Goal: Information Seeking & Learning: Learn about a topic

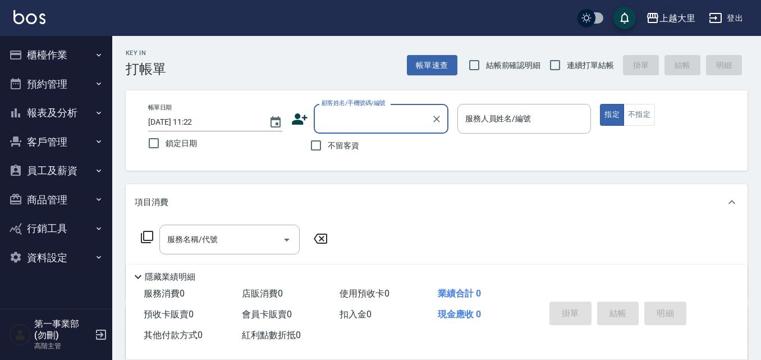
click at [380, 24] on div "上越大里" at bounding box center [677, 18] width 36 height 14
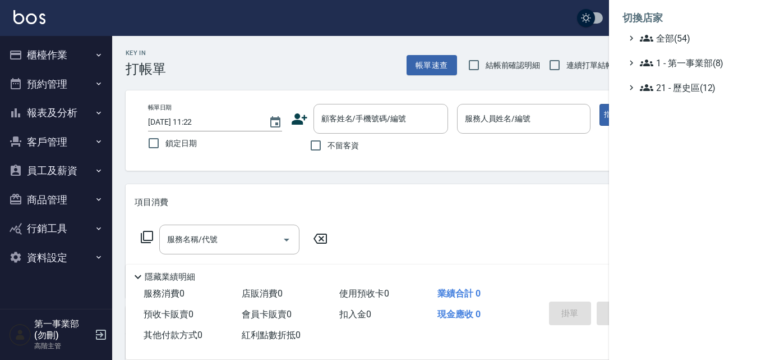
click at [380, 24] on li "切換店家" at bounding box center [688, 17] width 130 height 27
click at [41, 52] on div at bounding box center [383, 180] width 766 height 360
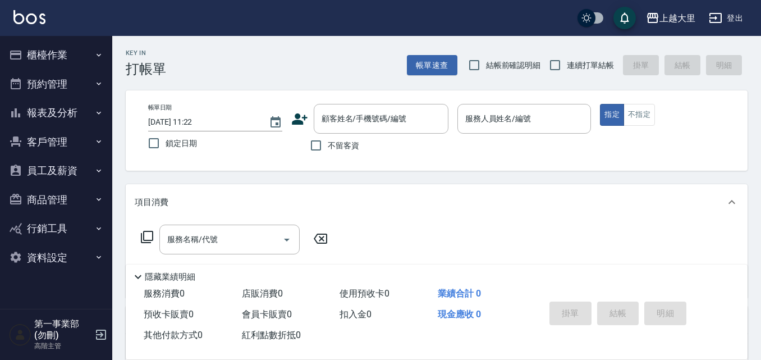
click at [45, 55] on button "櫃檯作業" at bounding box center [55, 54] width 103 height 29
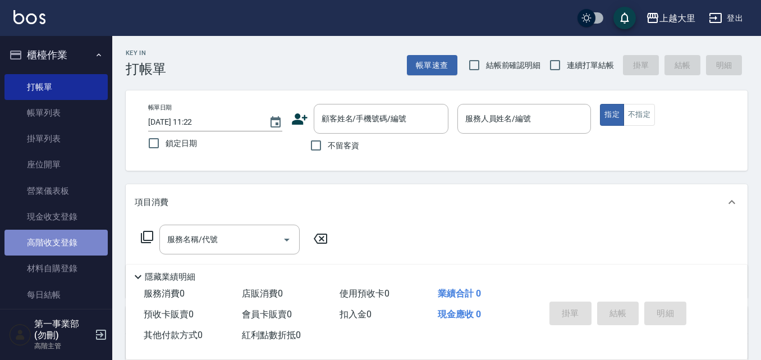
click at [66, 250] on link "高階收支登錄" at bounding box center [55, 242] width 103 height 26
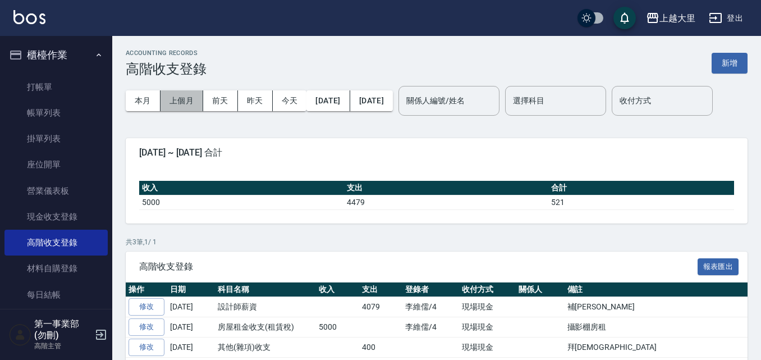
drag, startPoint x: 178, startPoint y: 102, endPoint x: 234, endPoint y: 128, distance: 61.5
click at [178, 102] on button "上個月" at bounding box center [181, 100] width 43 height 21
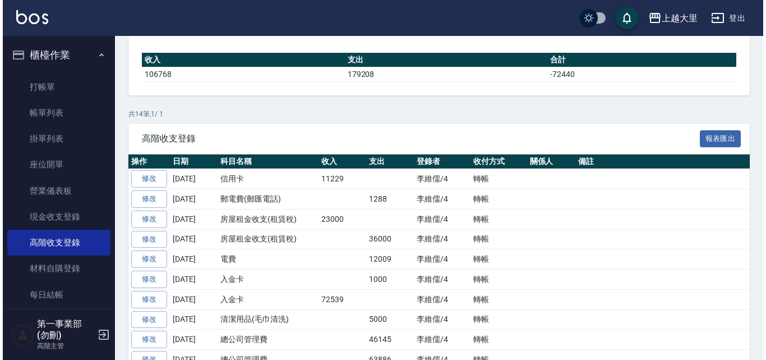
scroll to position [73, 0]
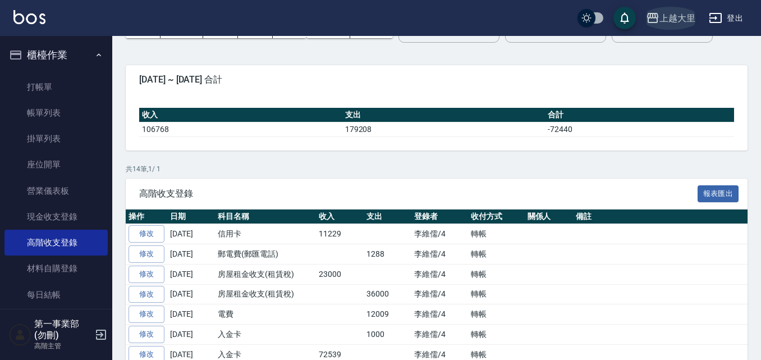
click at [380, 24] on div "上越大里" at bounding box center [677, 18] width 36 height 14
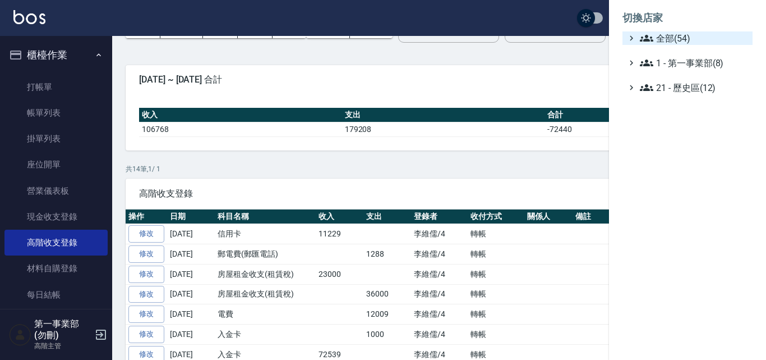
click at [380, 40] on span "全部(54)" at bounding box center [694, 37] width 108 height 13
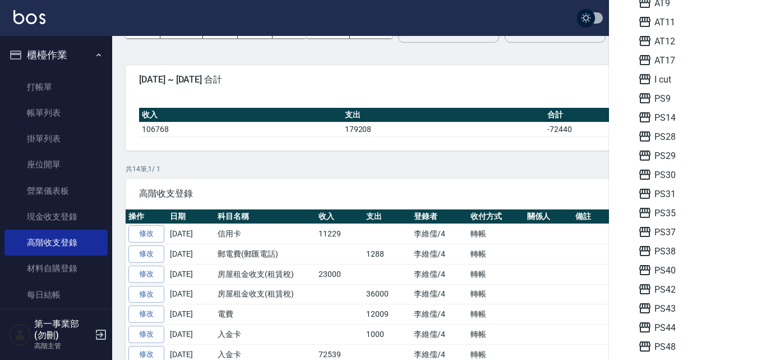
scroll to position [224, 0]
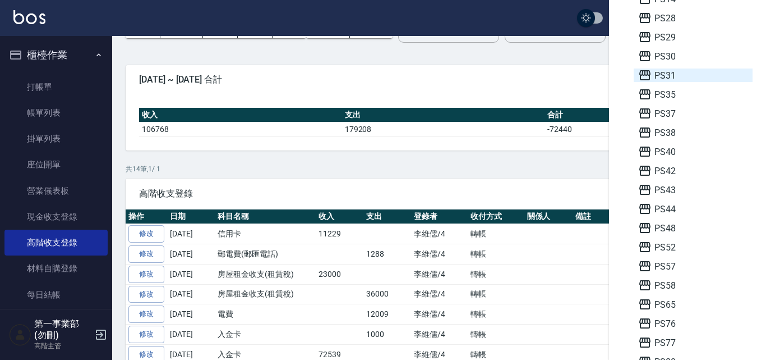
click at [380, 79] on span "PS31" at bounding box center [693, 74] width 110 height 13
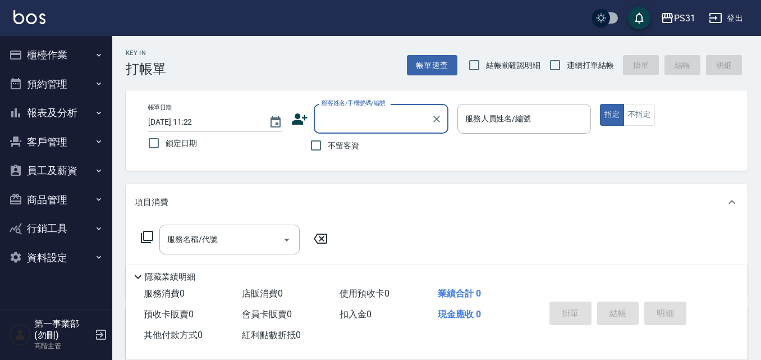
click at [56, 56] on button "櫃檯作業" at bounding box center [55, 54] width 103 height 29
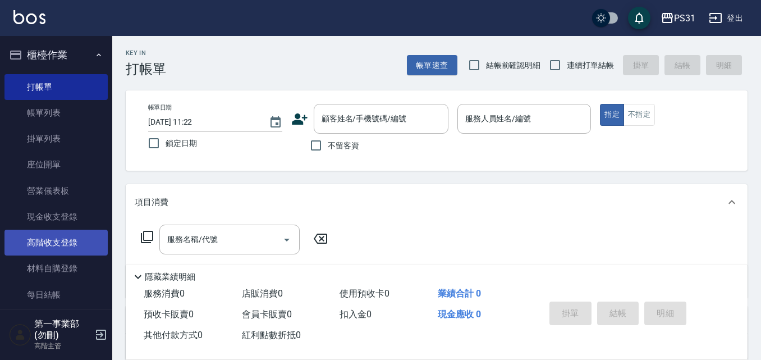
click at [70, 254] on link "高階收支登錄" at bounding box center [55, 242] width 103 height 26
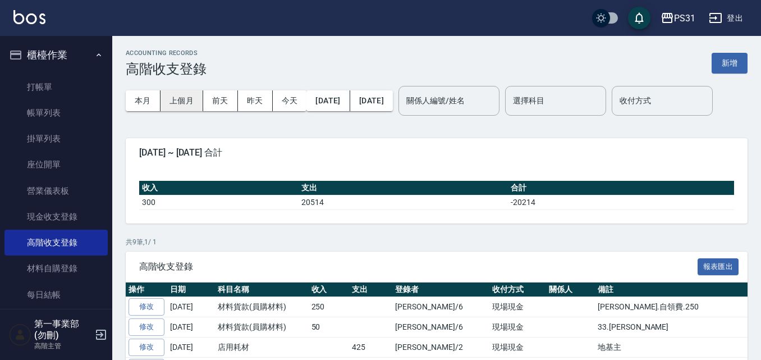
click at [182, 100] on button "上個月" at bounding box center [181, 100] width 43 height 21
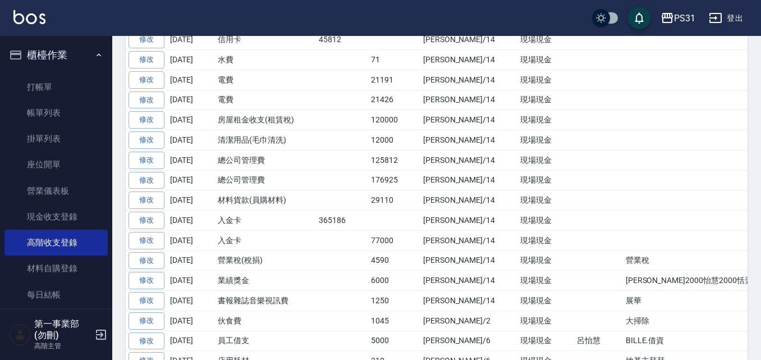
scroll to position [337, 0]
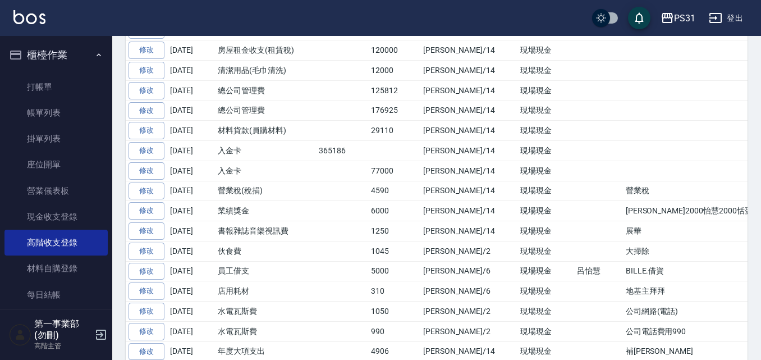
click at [236, 161] on td "入金卡" at bounding box center [265, 151] width 101 height 20
drag, startPoint x: 231, startPoint y: 164, endPoint x: 394, endPoint y: 165, distance: 162.7
click at [394, 141] on tr "修改 2025-08-31 材料貨款(員購材料) 29110 李維儒/14 現場現金" at bounding box center [490, 131] width 729 height 20
click at [394, 141] on td "29110" at bounding box center [394, 131] width 52 height 20
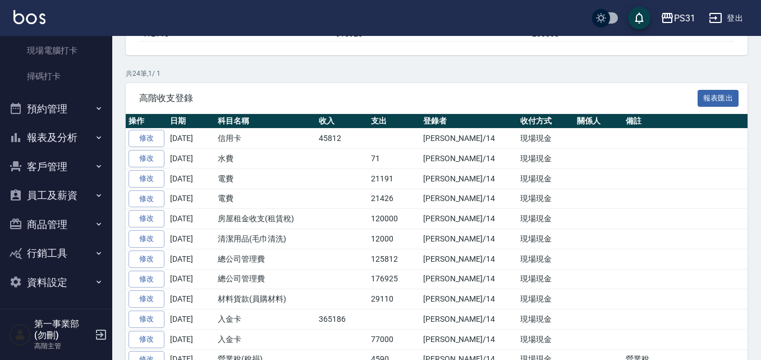
scroll to position [297, 0]
click at [84, 144] on button "報表及分析" at bounding box center [55, 136] width 103 height 29
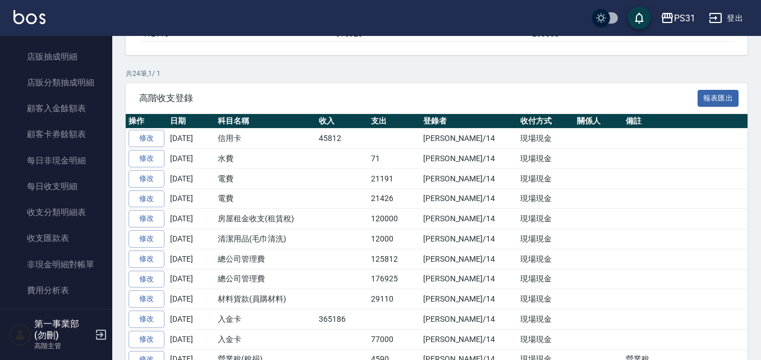
scroll to position [1306, 0]
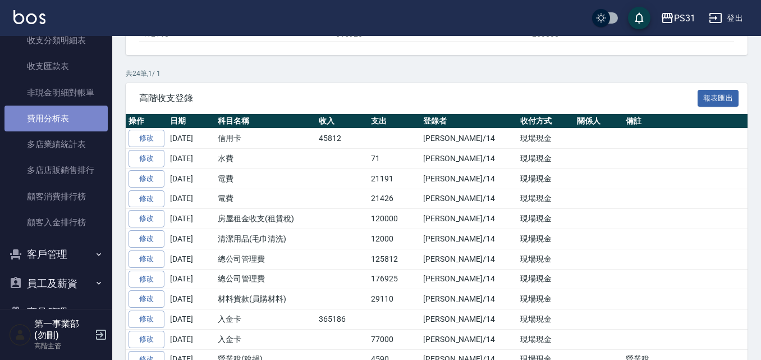
click at [67, 124] on link "費用分析表" at bounding box center [55, 118] width 103 height 26
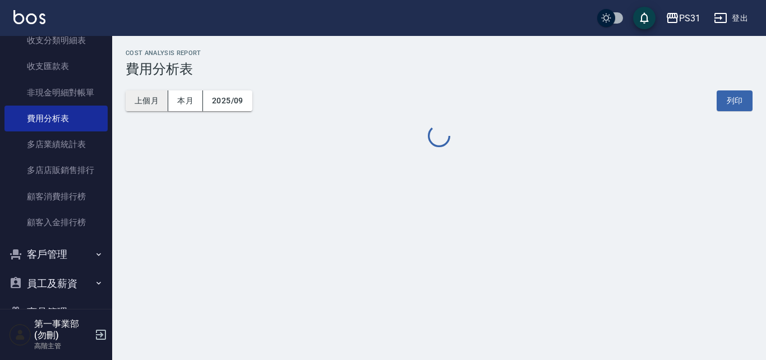
click at [149, 102] on button "上個月" at bounding box center [147, 100] width 43 height 21
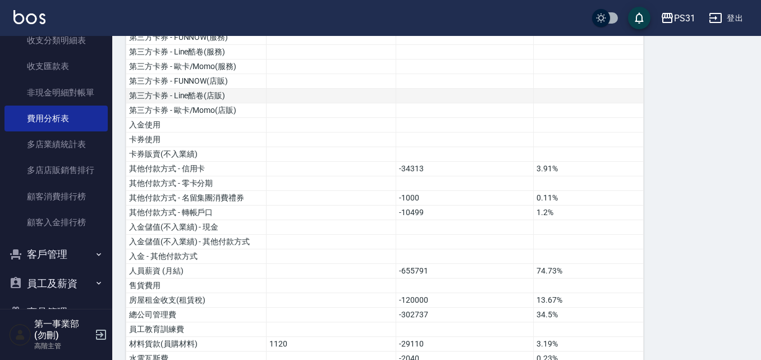
scroll to position [224, 0]
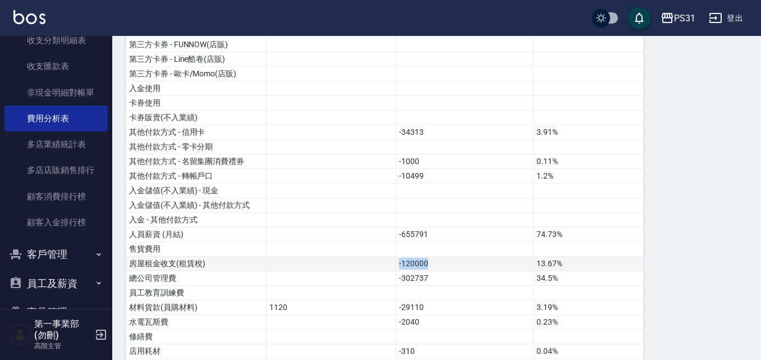
drag, startPoint x: 434, startPoint y: 262, endPoint x: 367, endPoint y: 261, distance: 67.3
click at [367, 261] on tr "房屋租金收支(租賃稅) -120000 13.67%" at bounding box center [384, 263] width 517 height 15
drag, startPoint x: 446, startPoint y: 274, endPoint x: 380, endPoint y: 275, distance: 66.2
click at [380, 275] on tr "總公司管理費 -302737 34.5%" at bounding box center [384, 278] width 517 height 15
click at [435, 277] on td "-302737" at bounding box center [464, 278] width 137 height 15
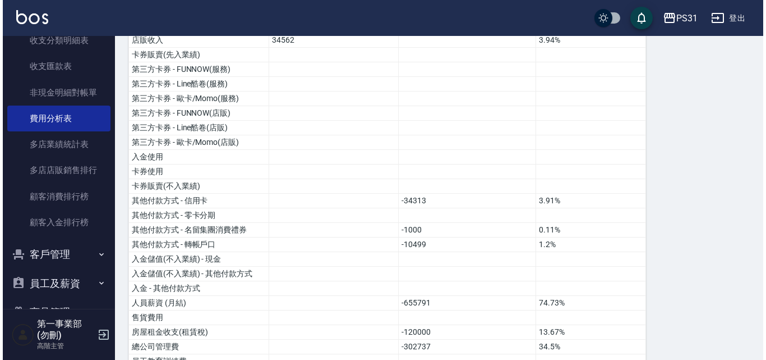
scroll to position [0, 0]
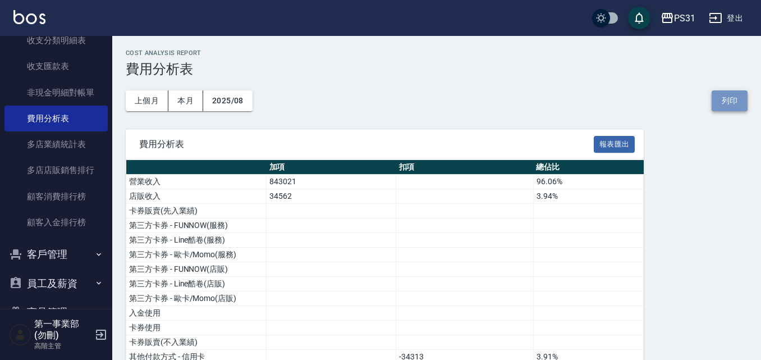
click at [727, 99] on button "列印" at bounding box center [729, 100] width 36 height 21
click at [676, 12] on div "PS31" at bounding box center [684, 18] width 21 height 14
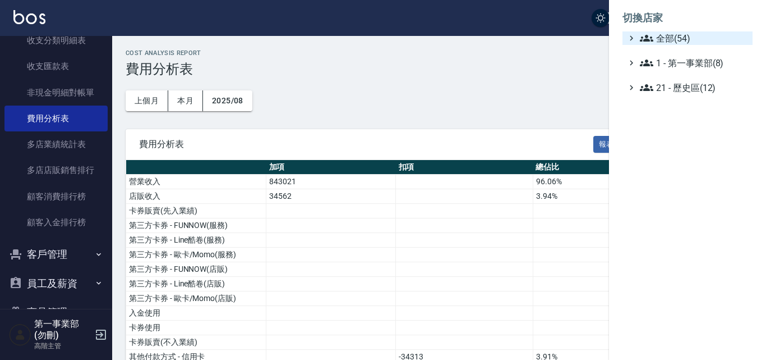
click at [679, 33] on span "全部(54)" at bounding box center [694, 37] width 108 height 13
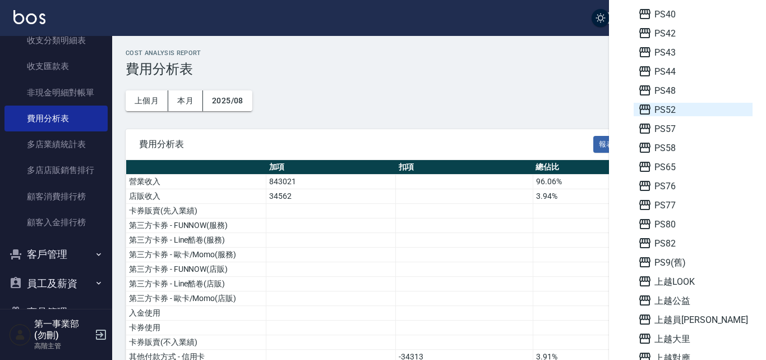
scroll to position [393, 0]
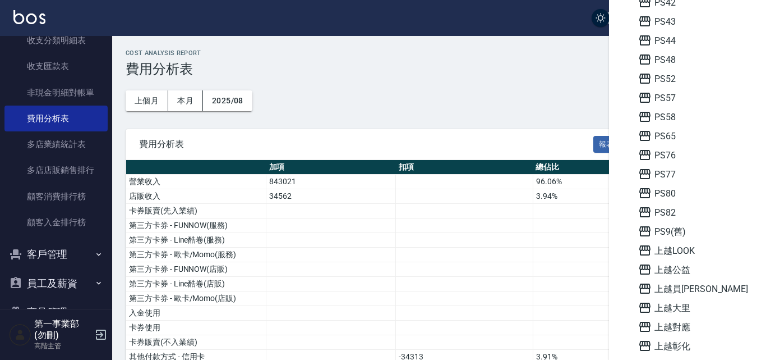
drag, startPoint x: 695, startPoint y: 305, endPoint x: 115, endPoint y: 30, distance: 641.6
click at [695, 305] on span "上越大里" at bounding box center [693, 307] width 110 height 13
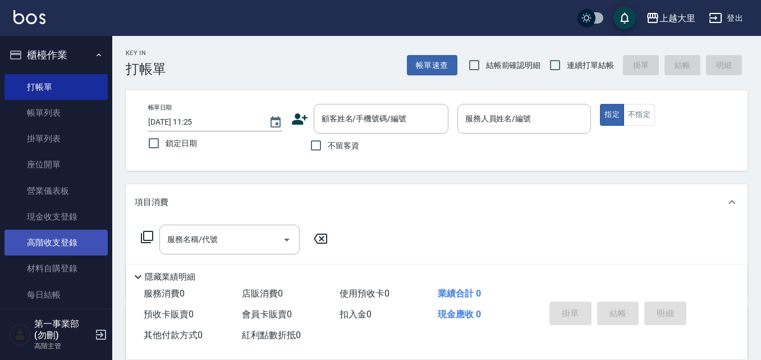
click at [50, 243] on link "高階收支登錄" at bounding box center [55, 242] width 103 height 26
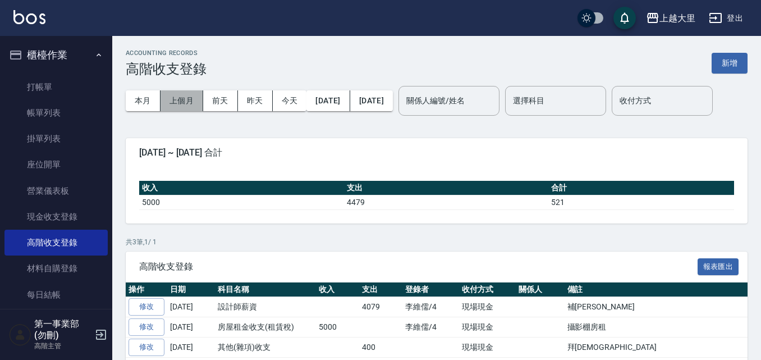
click at [183, 100] on button "上個月" at bounding box center [181, 100] width 43 height 21
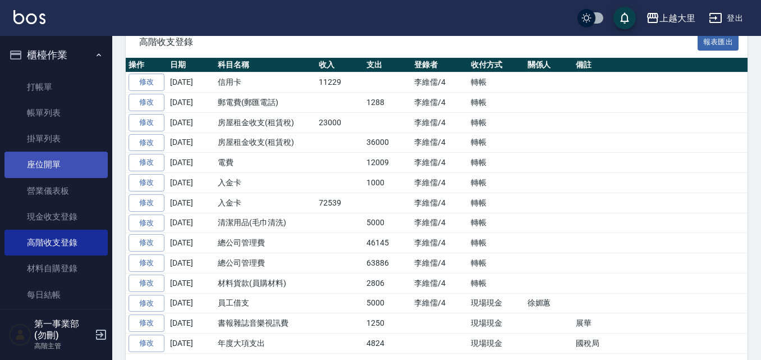
scroll to position [297, 0]
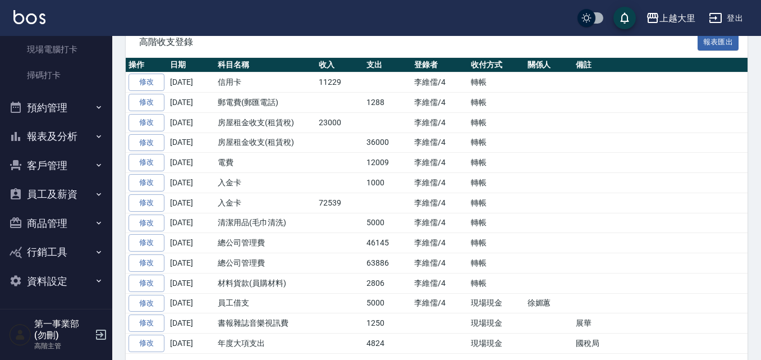
click at [81, 138] on button "報表及分析" at bounding box center [55, 136] width 103 height 29
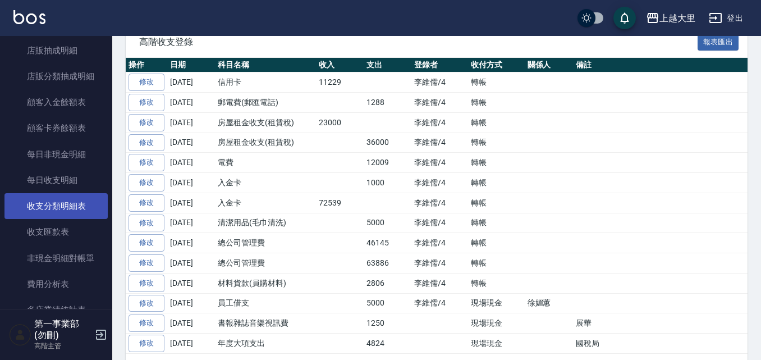
scroll to position [1250, 0]
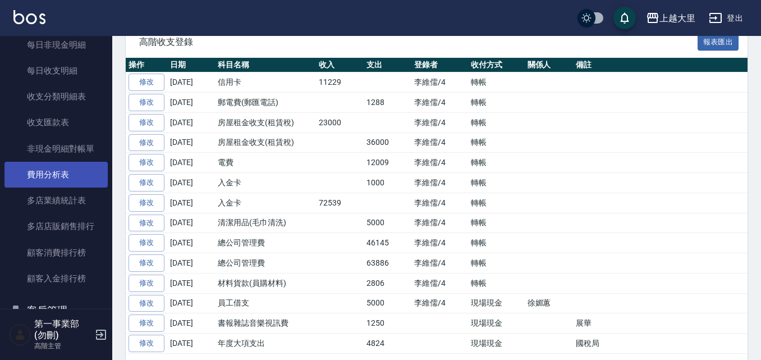
click at [66, 182] on link "費用分析表" at bounding box center [55, 175] width 103 height 26
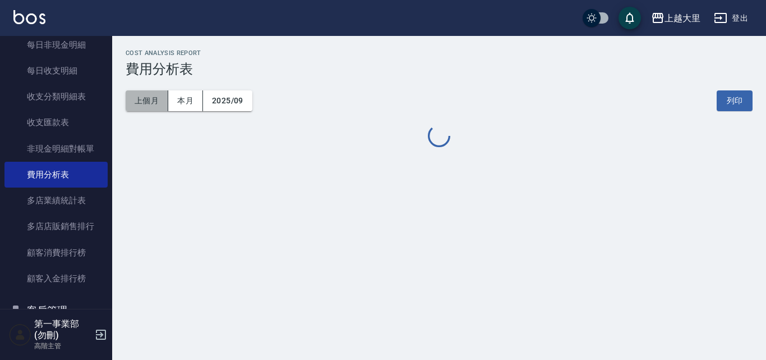
click at [154, 104] on button "上個月" at bounding box center [147, 100] width 43 height 21
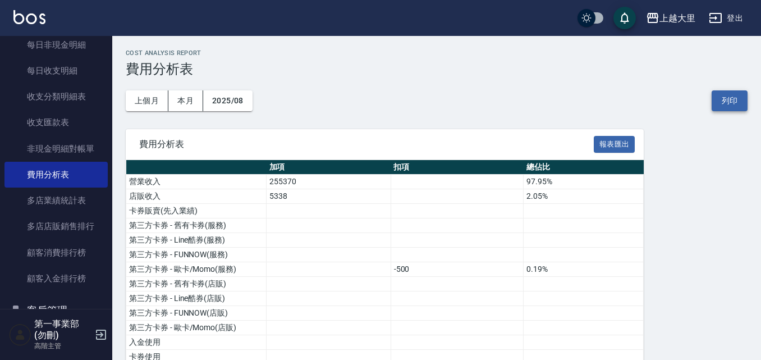
click at [738, 100] on button "列印" at bounding box center [729, 100] width 36 height 21
click at [668, 14] on div "上越大里" at bounding box center [677, 18] width 36 height 14
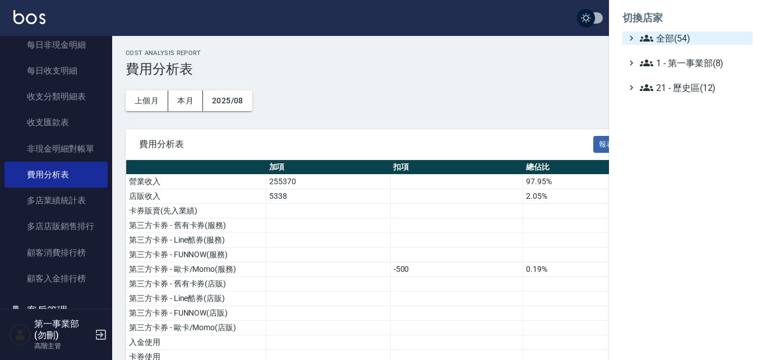
click at [664, 44] on span "全部(54)" at bounding box center [694, 37] width 108 height 13
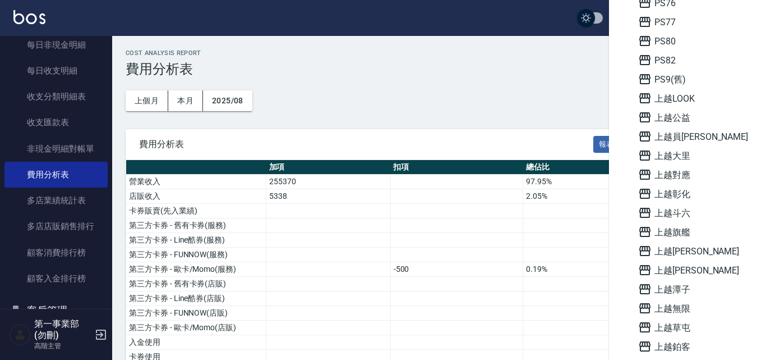
scroll to position [561, 0]
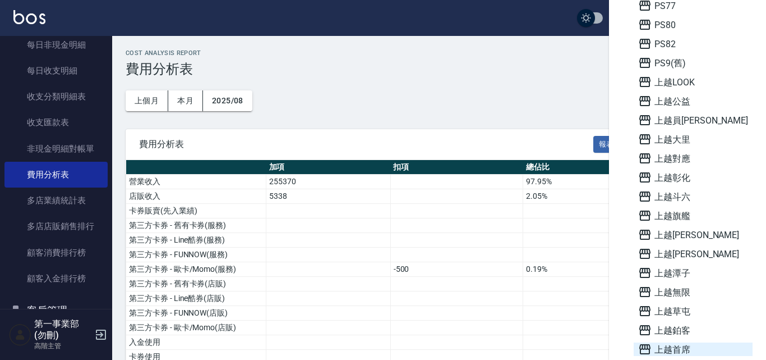
click at [684, 347] on span "上越首席" at bounding box center [693, 348] width 110 height 13
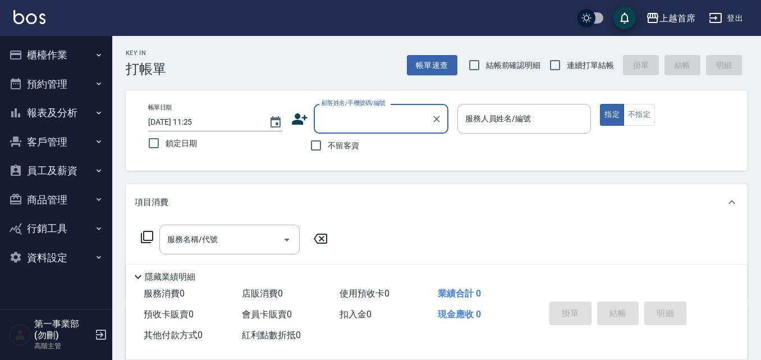
click at [53, 58] on button "櫃檯作業" at bounding box center [55, 54] width 103 height 29
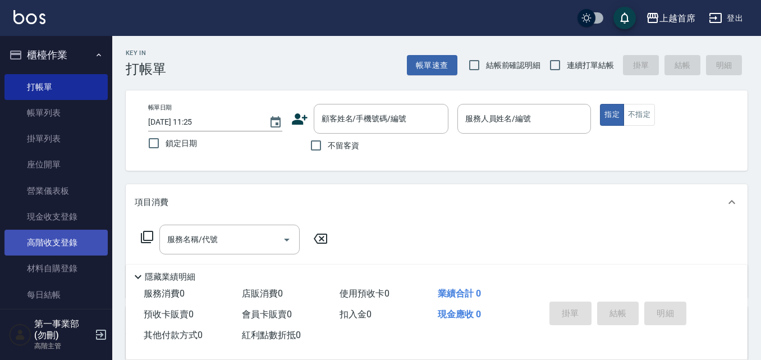
click at [71, 238] on link "高階收支登錄" at bounding box center [55, 242] width 103 height 26
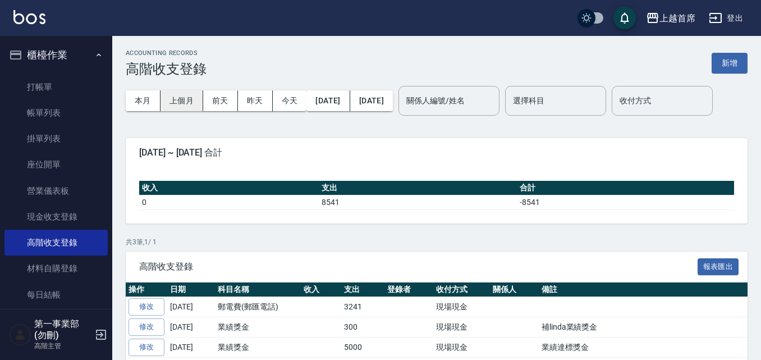
click at [185, 102] on button "上個月" at bounding box center [181, 100] width 43 height 21
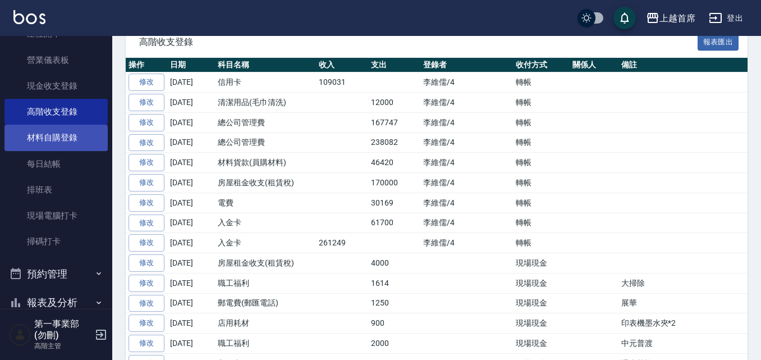
scroll to position [297, 0]
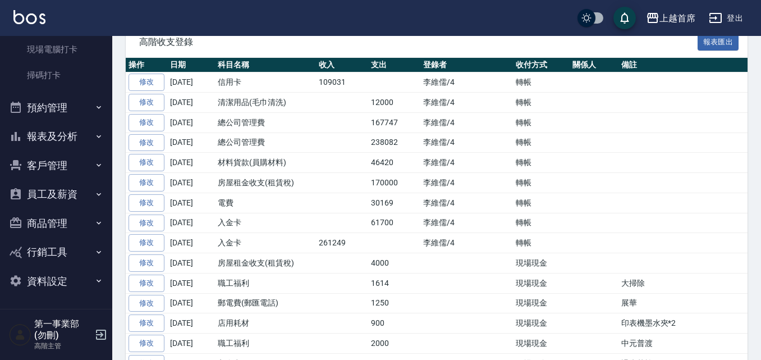
click at [75, 130] on button "報表及分析" at bounding box center [55, 136] width 103 height 29
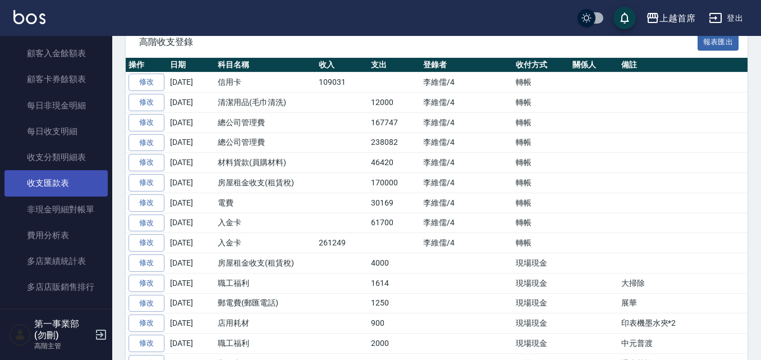
scroll to position [1194, 0]
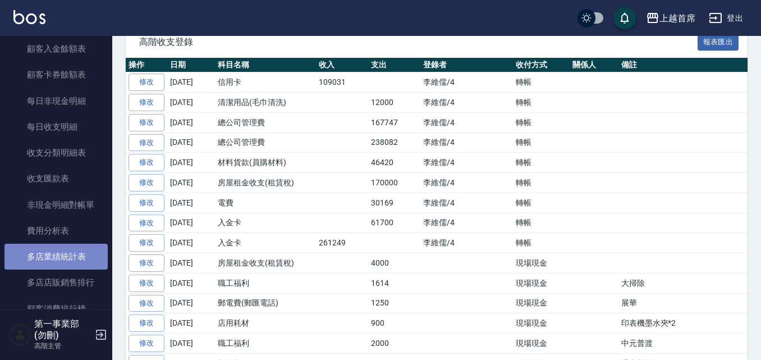
click at [65, 243] on link "多店業績統計表" at bounding box center [55, 256] width 103 height 26
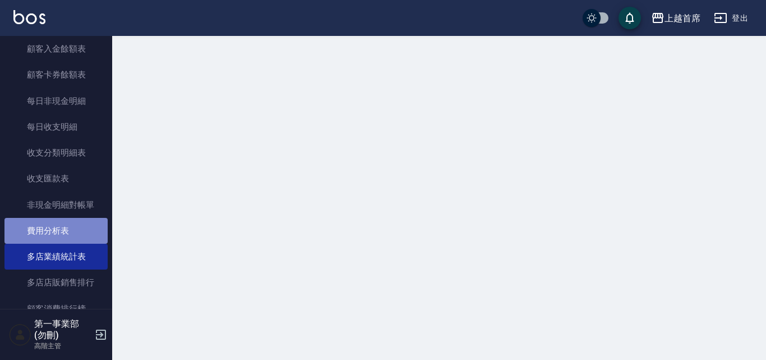
click at [65, 237] on link "費用分析表" at bounding box center [55, 231] width 103 height 26
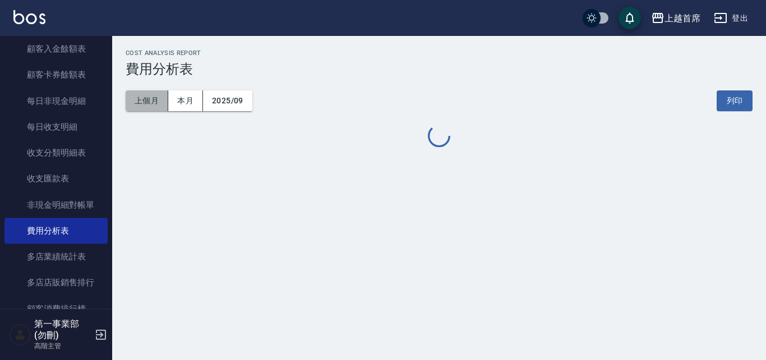
click at [148, 108] on button "上個月" at bounding box center [147, 100] width 43 height 21
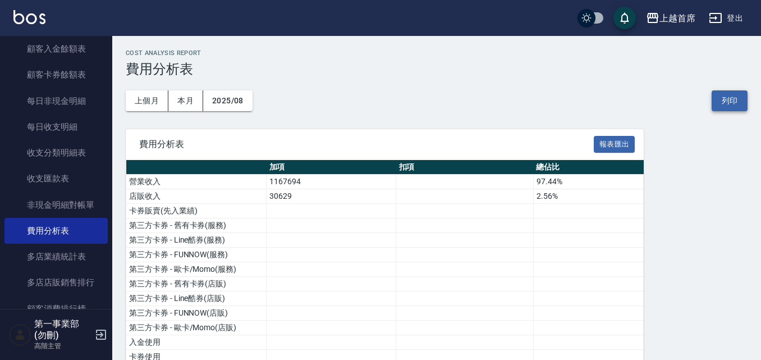
click at [725, 104] on button "列印" at bounding box center [729, 100] width 36 height 21
click at [692, 11] on div "上越首席" at bounding box center [677, 18] width 36 height 14
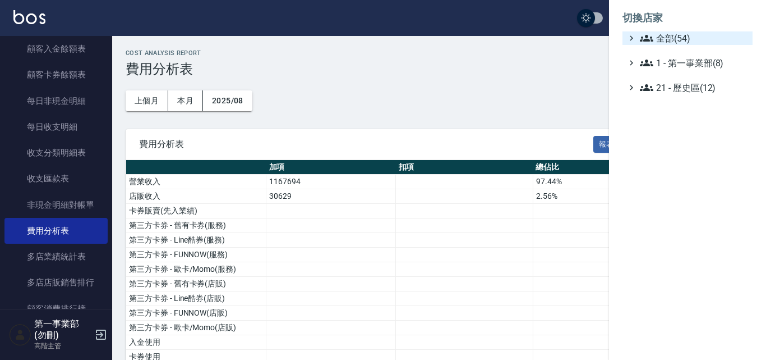
click at [683, 33] on span "全部(54)" at bounding box center [694, 37] width 108 height 13
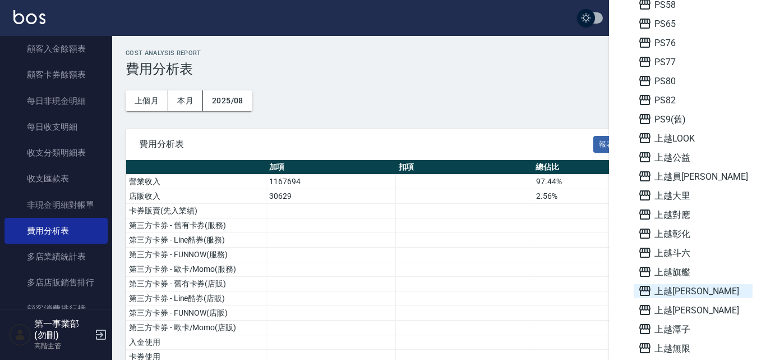
scroll to position [763, 0]
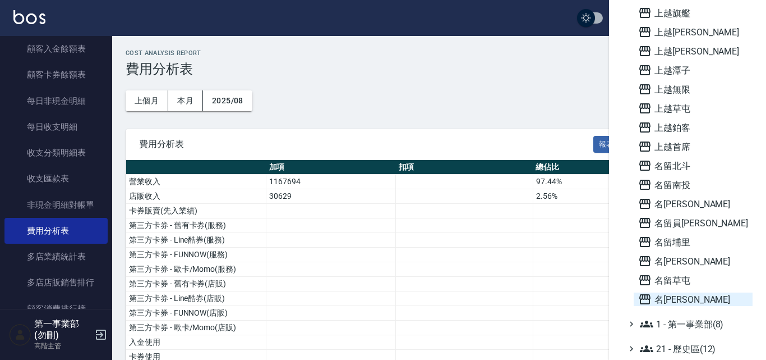
click at [689, 301] on span "名[PERSON_NAME]" at bounding box center [693, 298] width 110 height 13
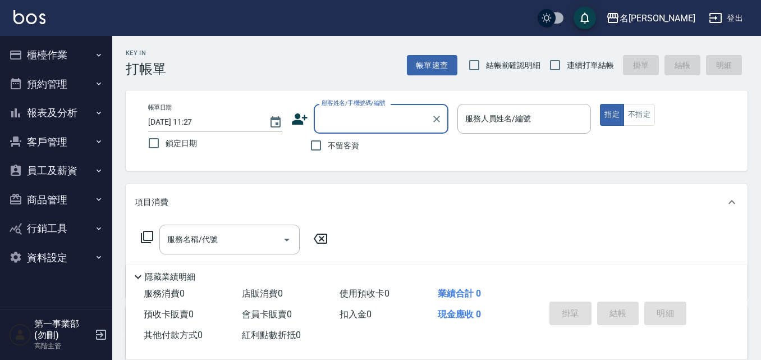
click at [43, 49] on button "櫃檯作業" at bounding box center [55, 54] width 103 height 29
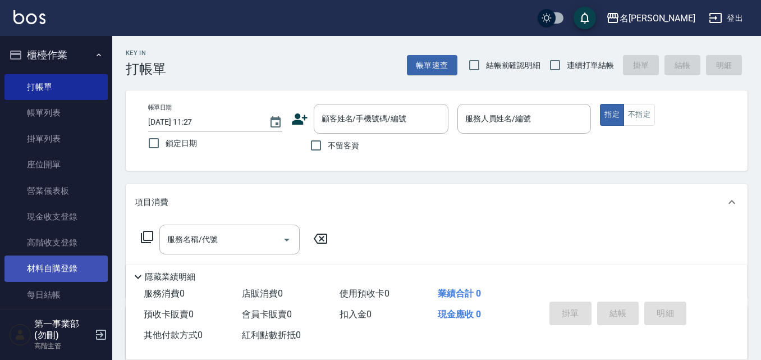
click at [58, 266] on link "材料自購登錄" at bounding box center [55, 268] width 103 height 26
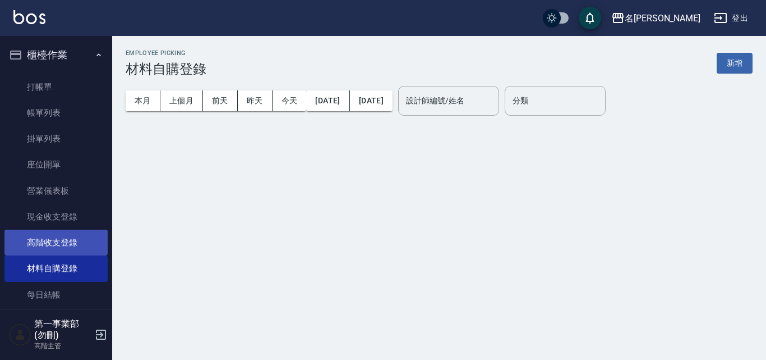
click at [65, 245] on link "高階收支登錄" at bounding box center [55, 242] width 103 height 26
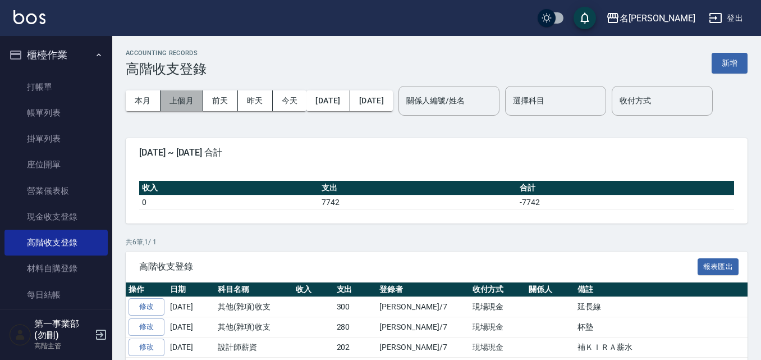
click at [186, 101] on button "上個月" at bounding box center [181, 100] width 43 height 21
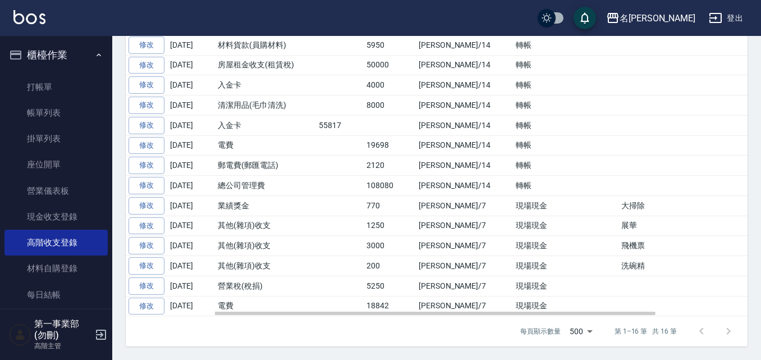
scroll to position [337, 0]
drag, startPoint x: 611, startPoint y: 246, endPoint x: 574, endPoint y: 247, distance: 37.0
click at [574, 247] on tr "修改 2025-08-19 其他(雜項)收支 3000 邱傑霖/7 現場現金 飛機票" at bounding box center [490, 246] width 729 height 20
click at [618, 246] on td "飛機票" at bounding box center [736, 246] width 237 height 20
drag, startPoint x: 613, startPoint y: 246, endPoint x: 581, endPoint y: 246, distance: 32.5
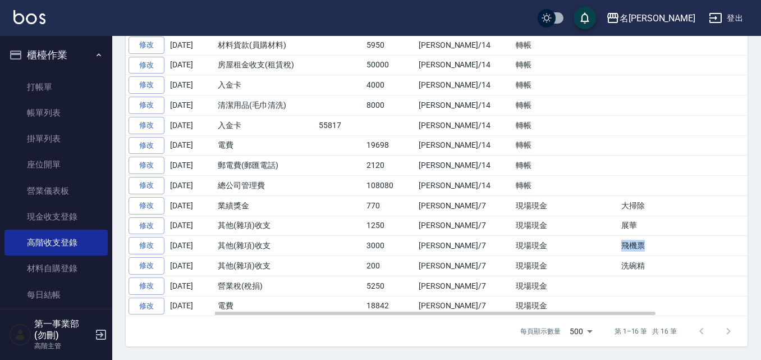
click at [618, 246] on td "飛機票" at bounding box center [736, 246] width 237 height 20
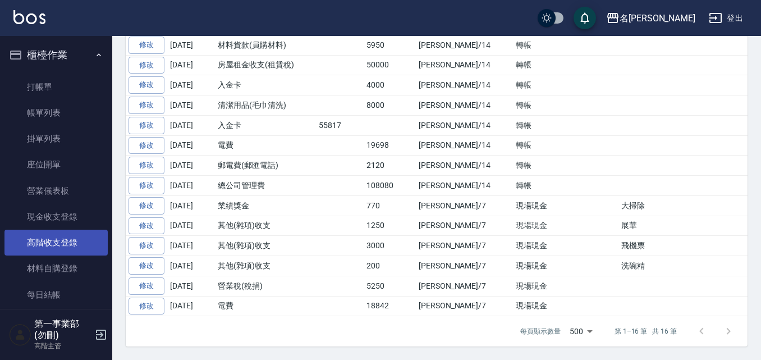
scroll to position [297, 0]
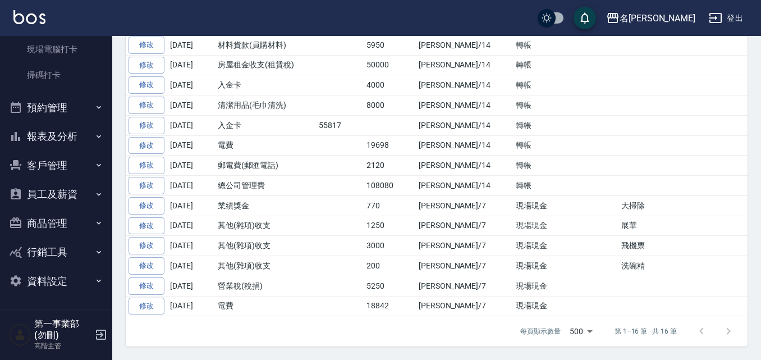
click at [65, 140] on button "報表及分析" at bounding box center [55, 136] width 103 height 29
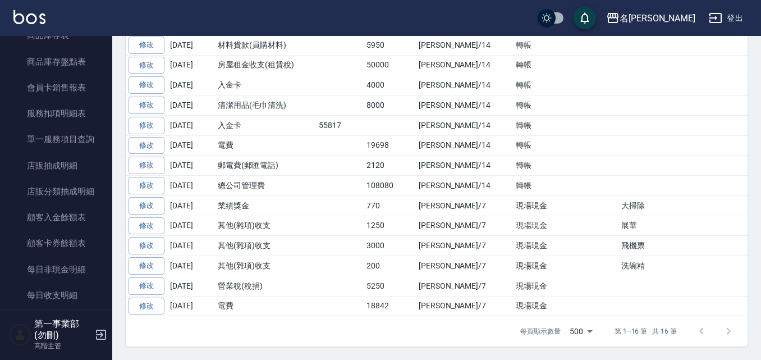
scroll to position [1194, 0]
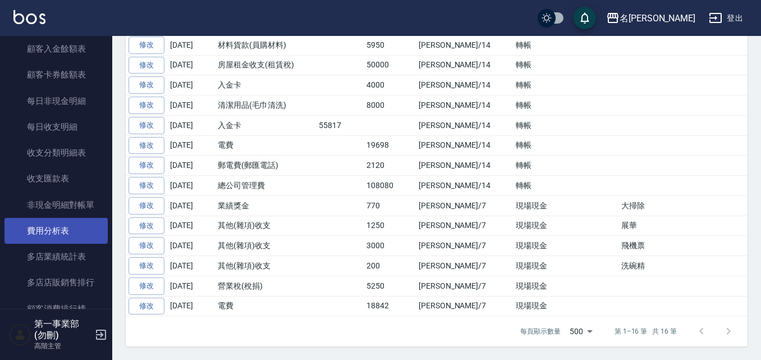
click at [67, 239] on link "費用分析表" at bounding box center [55, 231] width 103 height 26
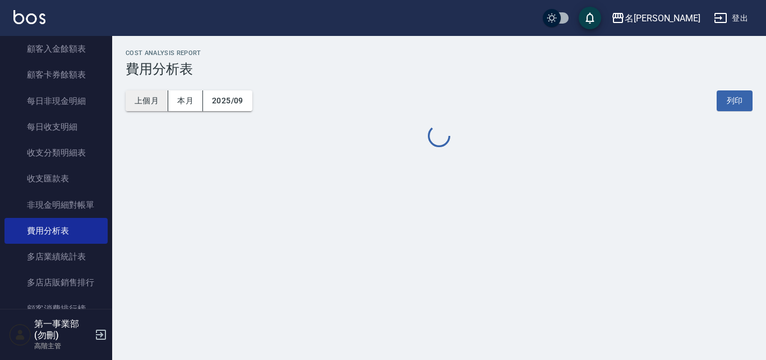
click at [145, 104] on button "上個月" at bounding box center [147, 100] width 43 height 21
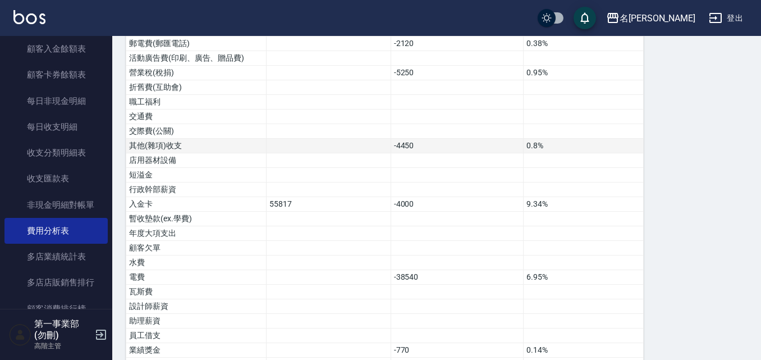
scroll to position [476, 0]
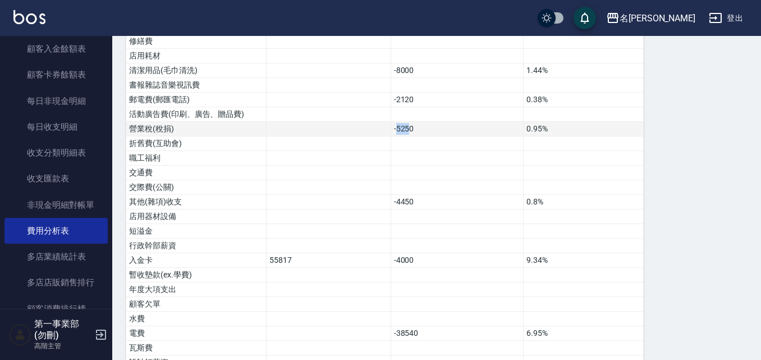
drag, startPoint x: 410, startPoint y: 126, endPoint x: 397, endPoint y: 125, distance: 12.9
click at [397, 125] on td "-5250" at bounding box center [456, 129] width 133 height 15
click at [412, 130] on td "-5250" at bounding box center [456, 129] width 133 height 15
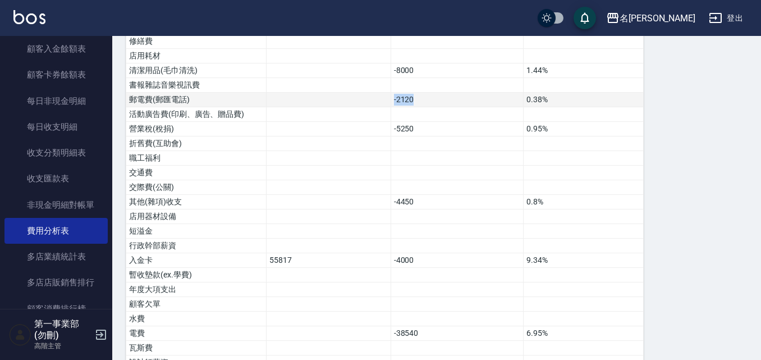
drag, startPoint x: 414, startPoint y: 104, endPoint x: 391, endPoint y: 102, distance: 23.2
click at [391, 102] on td "-2120" at bounding box center [456, 100] width 133 height 15
click at [406, 101] on td "-2120" at bounding box center [456, 100] width 133 height 15
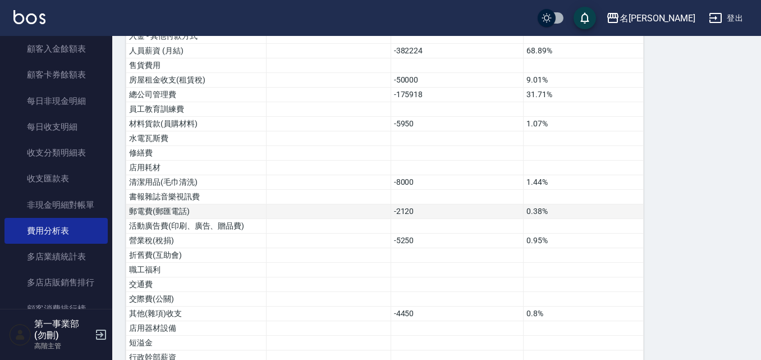
scroll to position [363, 0]
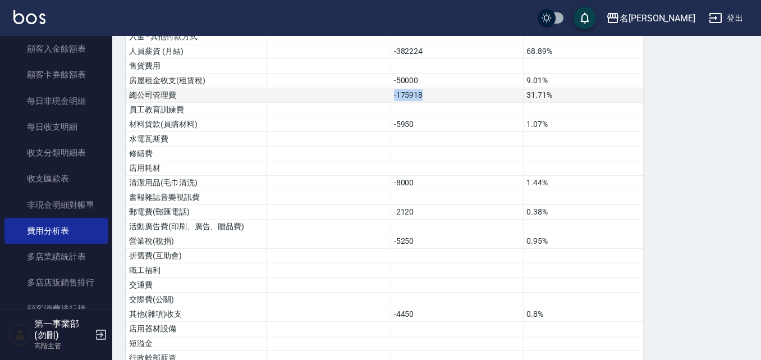
drag, startPoint x: 434, startPoint y: 97, endPoint x: 372, endPoint y: 96, distance: 61.7
click at [372, 96] on tr "總公司管理費 -175918 31.71%" at bounding box center [384, 95] width 517 height 15
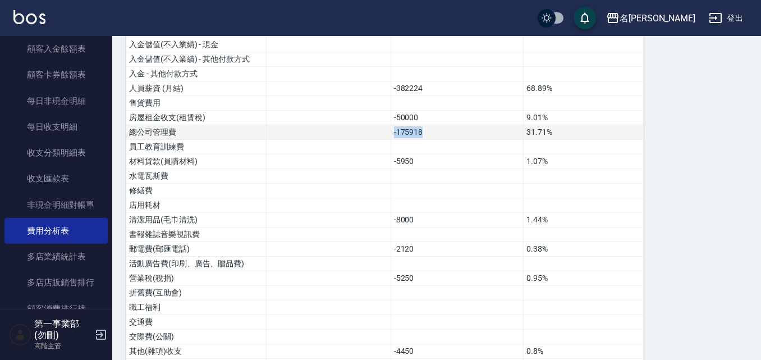
scroll to position [307, 0]
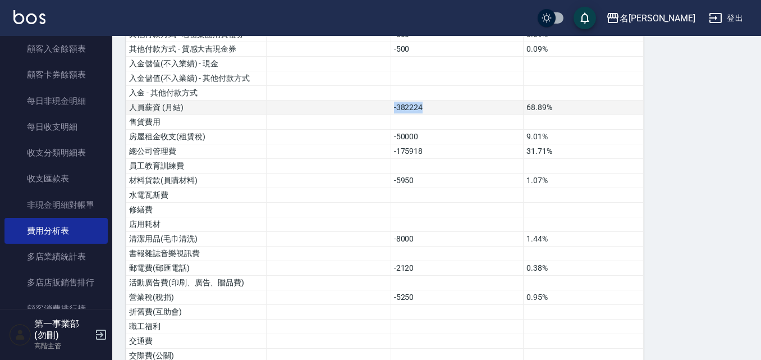
drag, startPoint x: 427, startPoint y: 108, endPoint x: 360, endPoint y: 107, distance: 67.3
click at [360, 107] on tr "人員薪資 (月結) -382224 68.89%" at bounding box center [384, 107] width 517 height 15
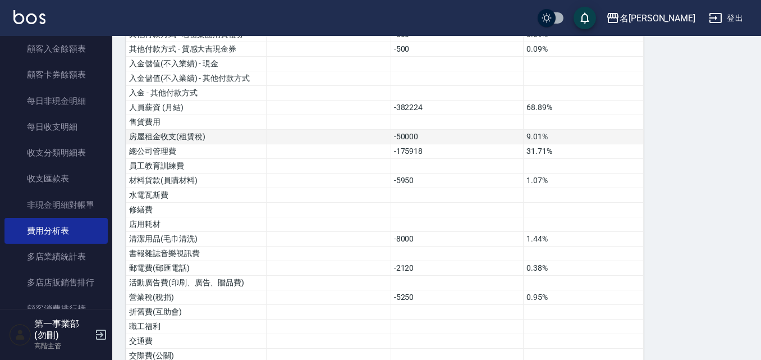
click at [410, 140] on td "-50000" at bounding box center [456, 137] width 133 height 15
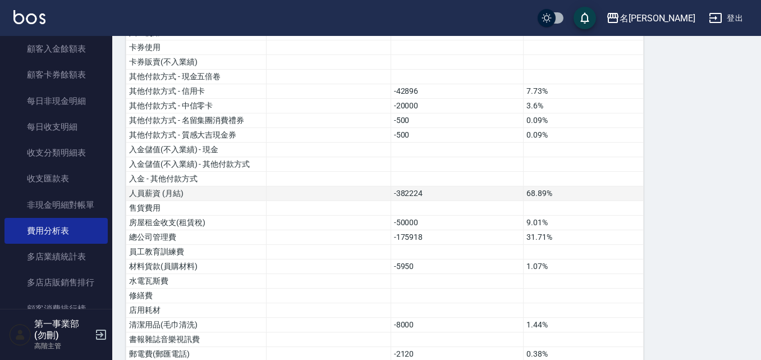
scroll to position [195, 0]
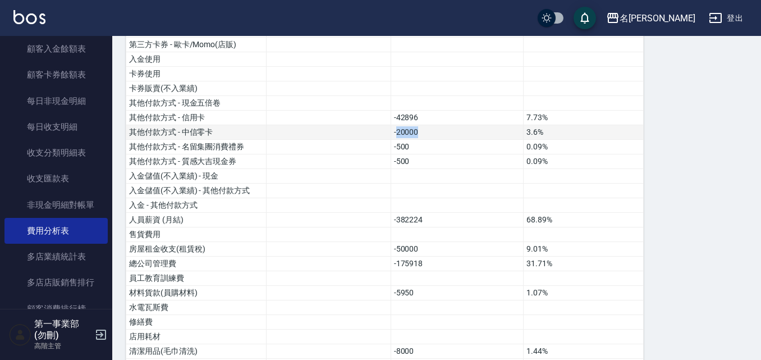
drag, startPoint x: 396, startPoint y: 136, endPoint x: 422, endPoint y: 135, distance: 25.8
click at [422, 135] on td "-20000" at bounding box center [456, 132] width 133 height 15
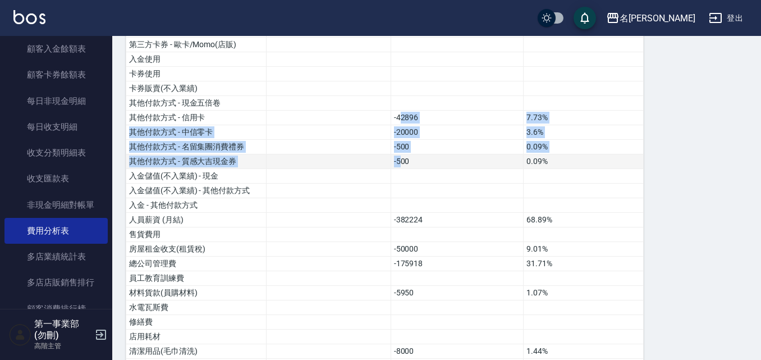
drag, startPoint x: 400, startPoint y: 116, endPoint x: 401, endPoint y: 162, distance: 45.4
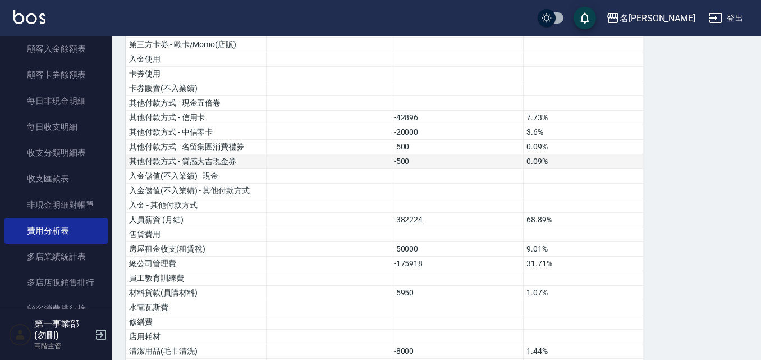
click at [403, 161] on td "-500" at bounding box center [456, 161] width 133 height 15
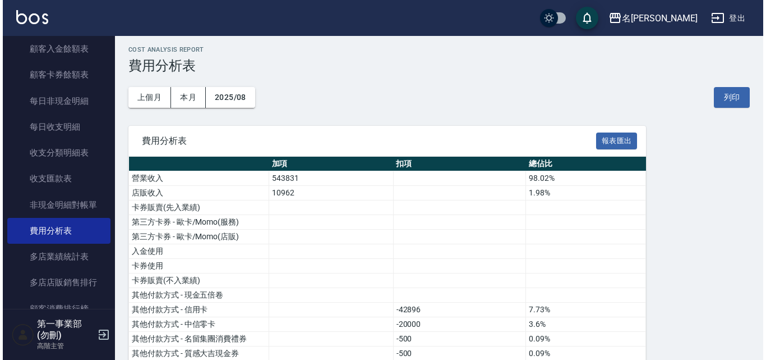
scroll to position [0, 0]
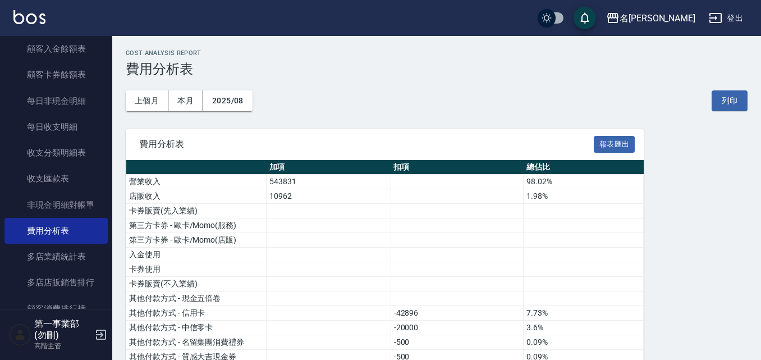
click at [728, 106] on button "列印" at bounding box center [729, 100] width 36 height 21
click at [668, 30] on div "名留霧峰 登出" at bounding box center [380, 18] width 761 height 36
click at [666, 20] on div "名留霧峰" at bounding box center [657, 18] width 76 height 14
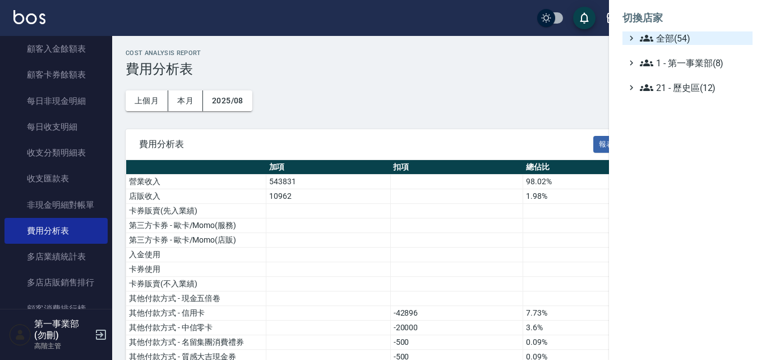
click at [669, 35] on span "全部(54)" at bounding box center [694, 37] width 108 height 13
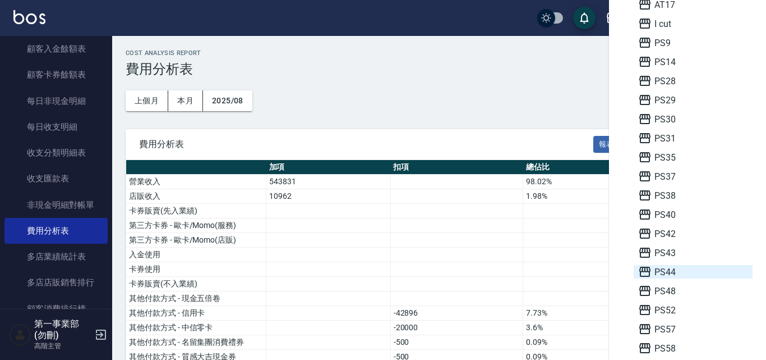
scroll to position [224, 0]
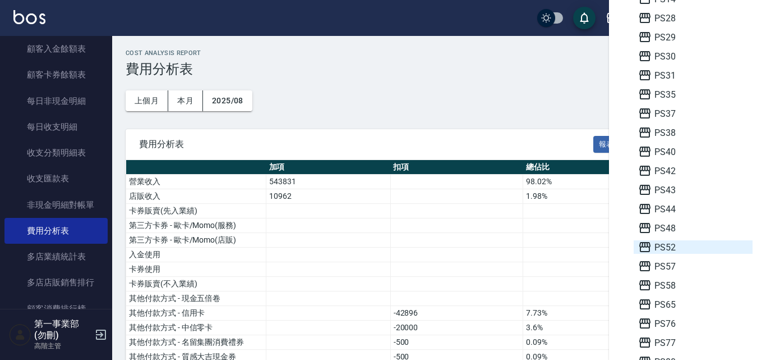
click at [665, 246] on span "PS52" at bounding box center [693, 246] width 110 height 13
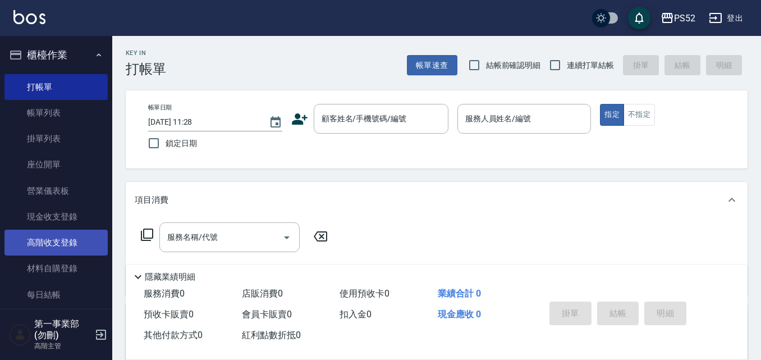
click at [67, 252] on link "高階收支登錄" at bounding box center [55, 242] width 103 height 26
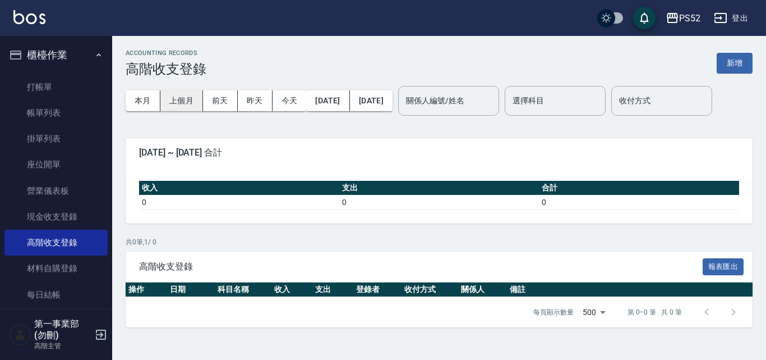
click at [179, 104] on button "上個月" at bounding box center [181, 100] width 43 height 21
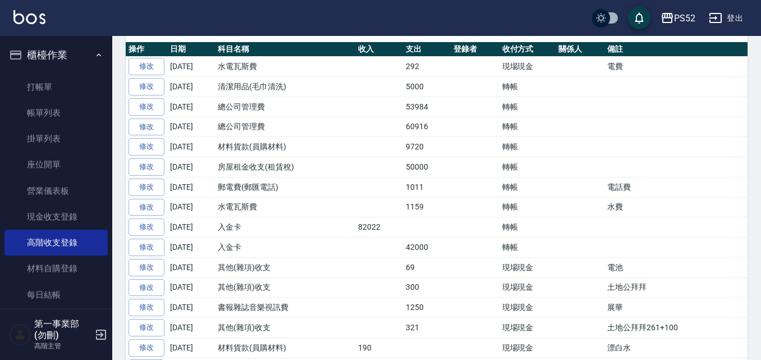
scroll to position [229, 0]
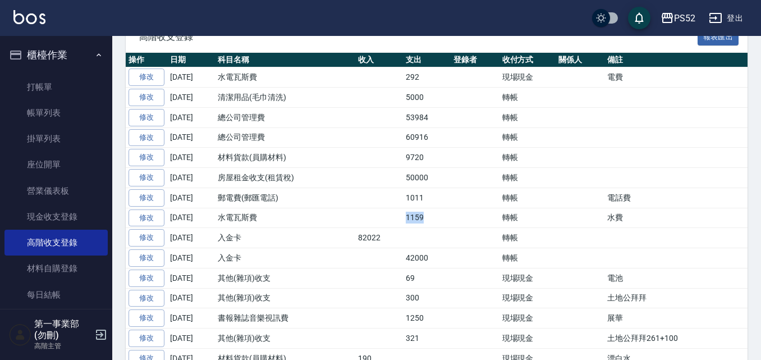
drag, startPoint x: 404, startPoint y: 251, endPoint x: 435, endPoint y: 255, distance: 31.2
click at [435, 228] on td "1159" at bounding box center [427, 218] width 48 height 20
click at [436, 228] on td "1159" at bounding box center [427, 218] width 48 height 20
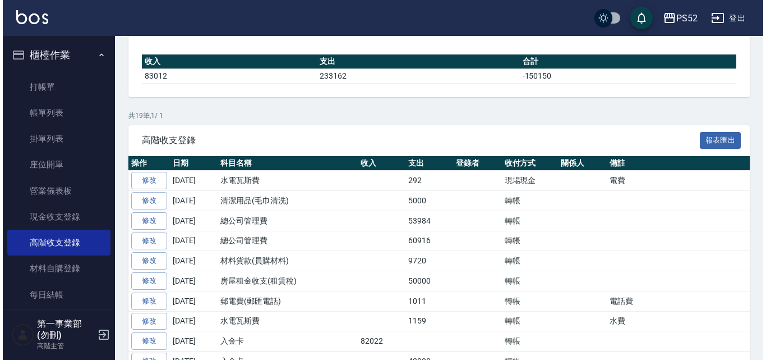
scroll to position [5, 0]
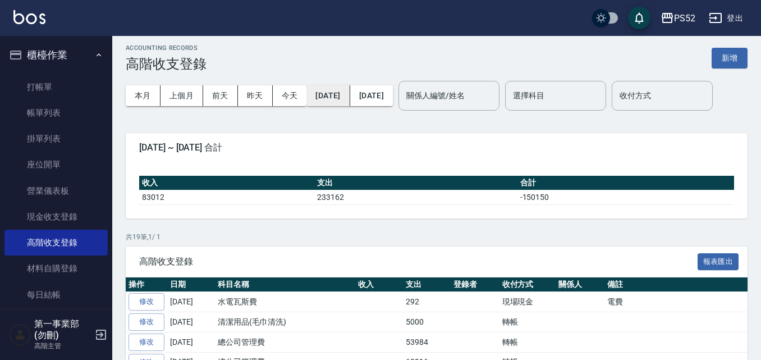
click at [342, 97] on button "[DATE]" at bounding box center [327, 95] width 43 height 21
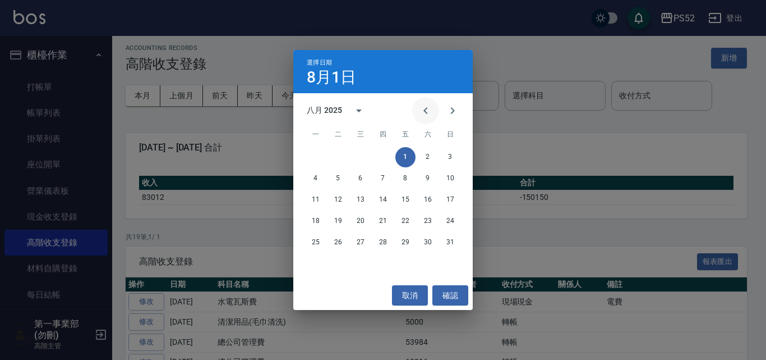
click at [428, 117] on button "Previous month" at bounding box center [425, 110] width 27 height 27
click at [334, 151] on button "1" at bounding box center [338, 157] width 20 height 20
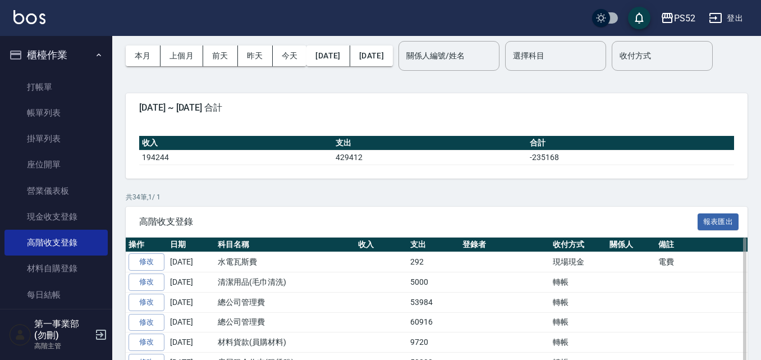
scroll to position [0, 0]
